Goal: Task Accomplishment & Management: Use online tool/utility

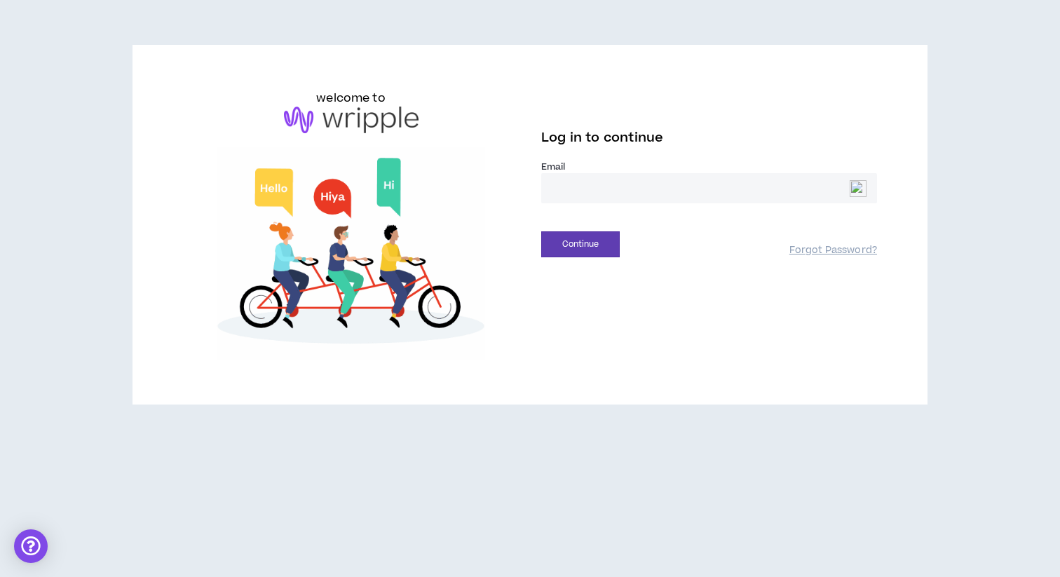
click at [560, 185] on input "email" at bounding box center [709, 188] width 336 height 30
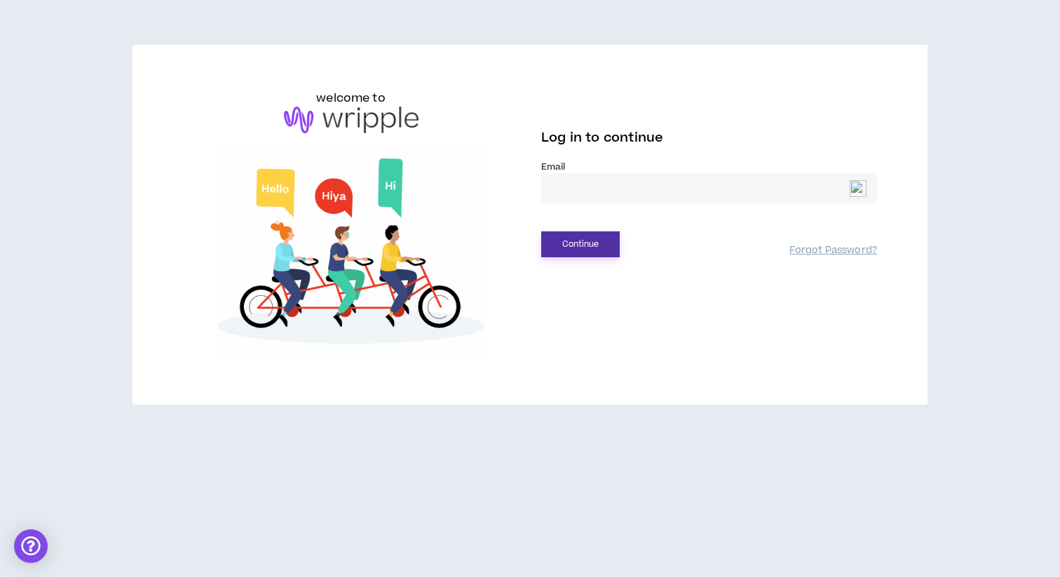
type input "**********"
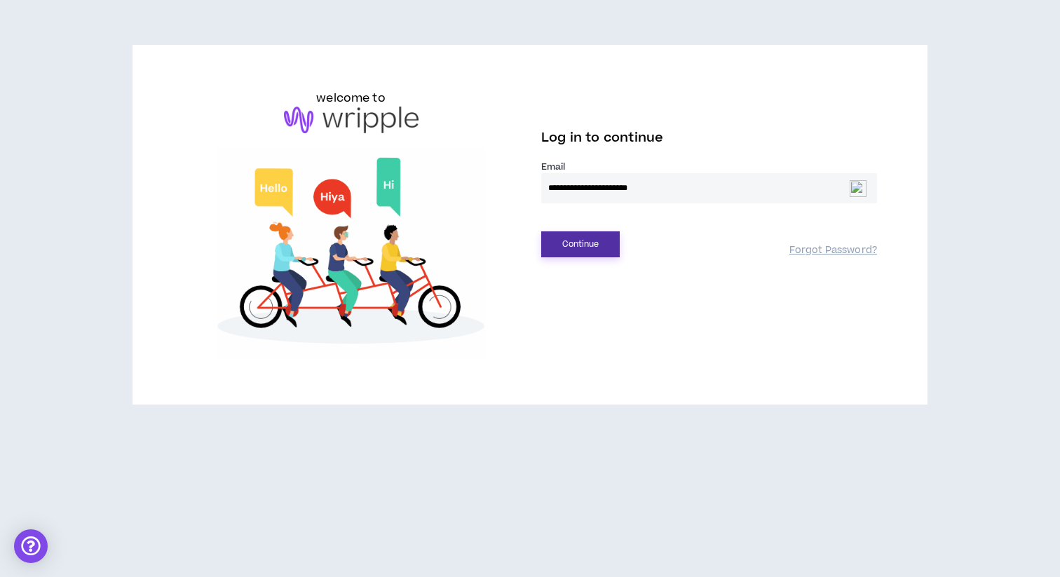
click at [574, 248] on button "Continue" at bounding box center [580, 244] width 78 height 26
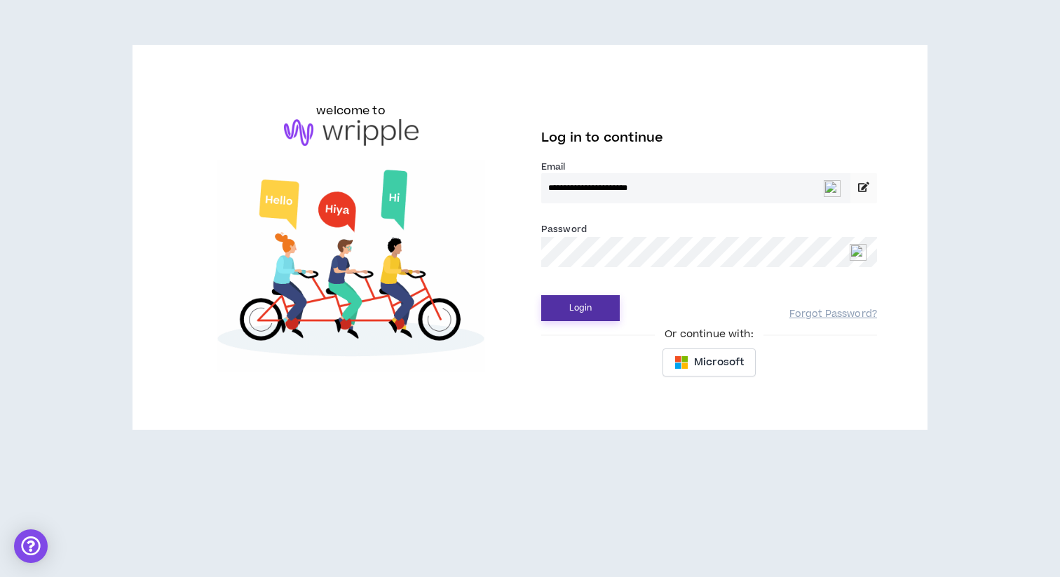
click at [572, 298] on button "Login" at bounding box center [580, 308] width 78 height 26
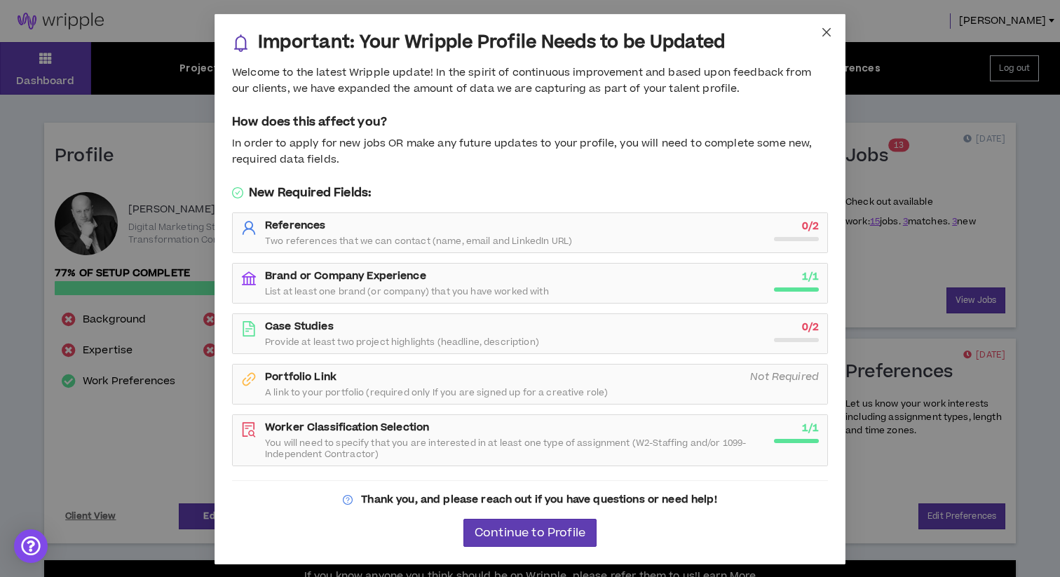
click at [824, 32] on icon "close" at bounding box center [826, 32] width 11 height 11
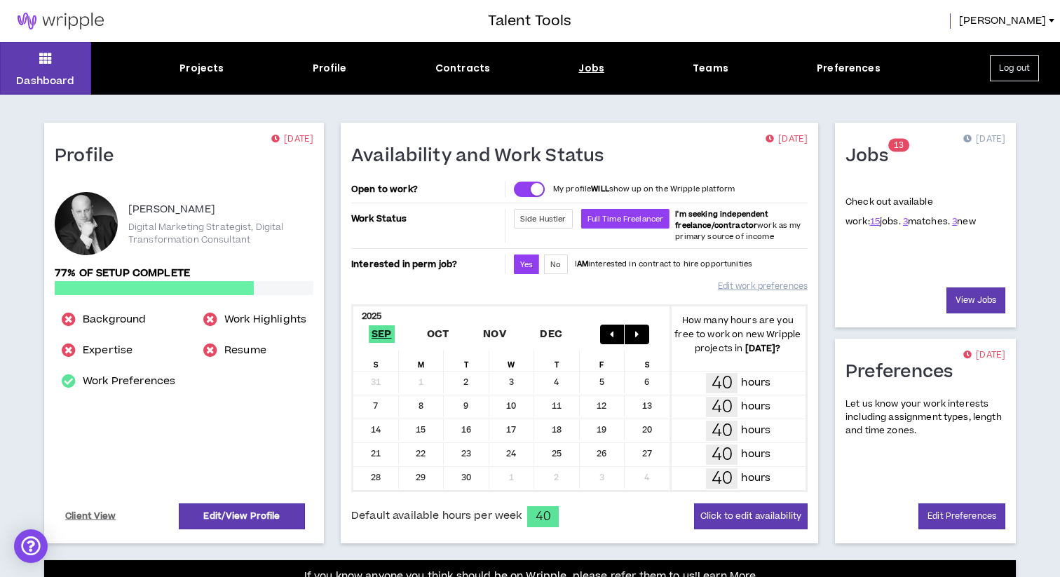
click at [586, 71] on div "Jobs" at bounding box center [591, 68] width 26 height 15
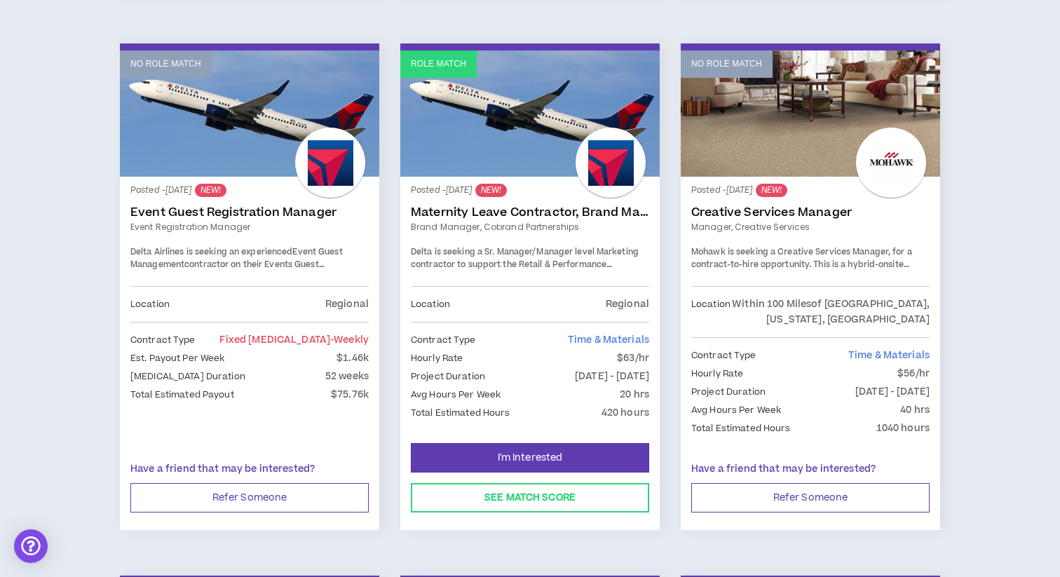
scroll to position [731, 0]
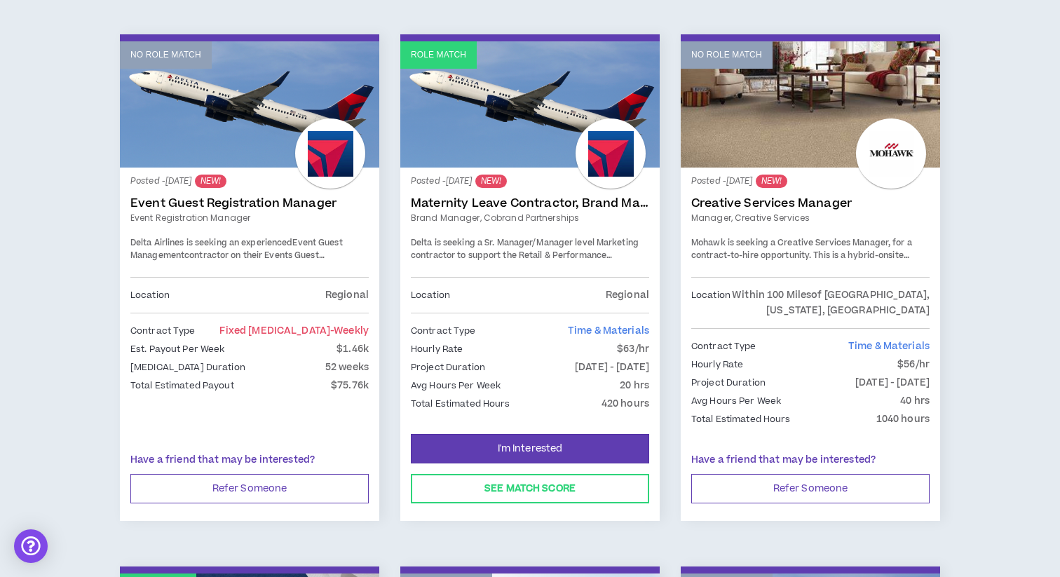
click at [212, 98] on link "No Role Match" at bounding box center [249, 104] width 259 height 126
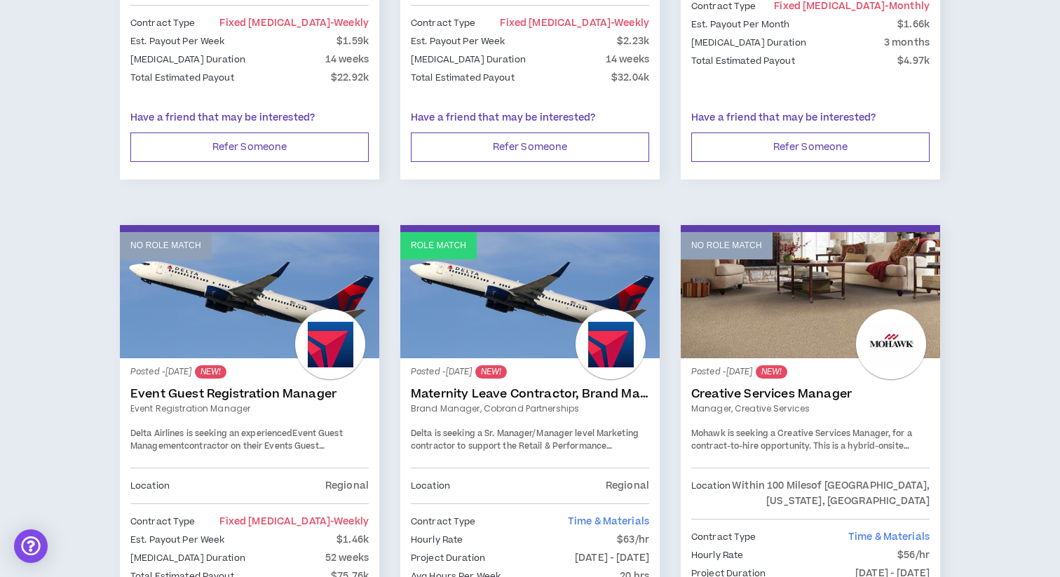
scroll to position [547, 0]
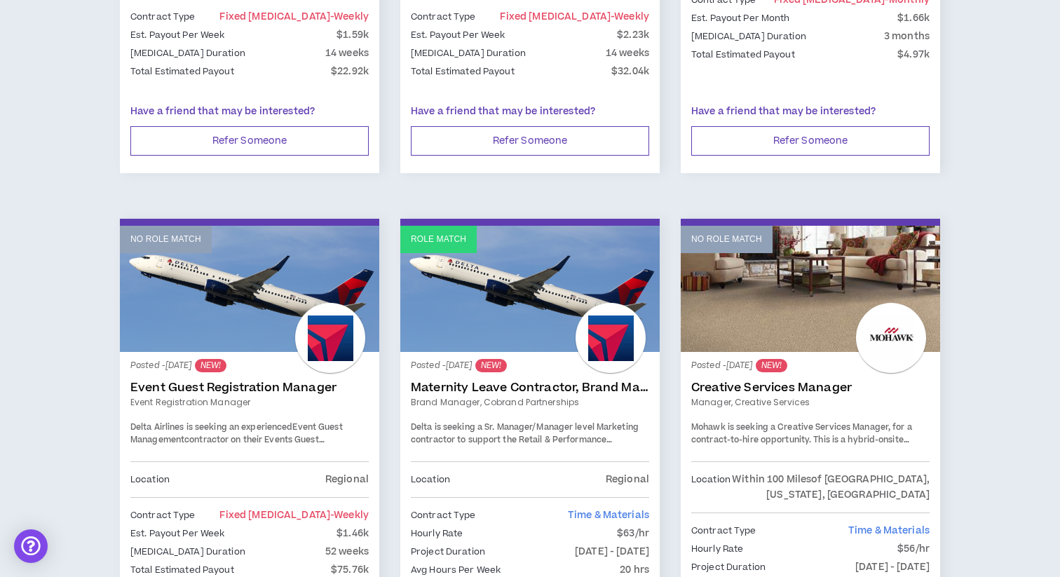
click at [219, 263] on link "No Role Match" at bounding box center [249, 289] width 259 height 126
